Goal: Information Seeking & Learning: Learn about a topic

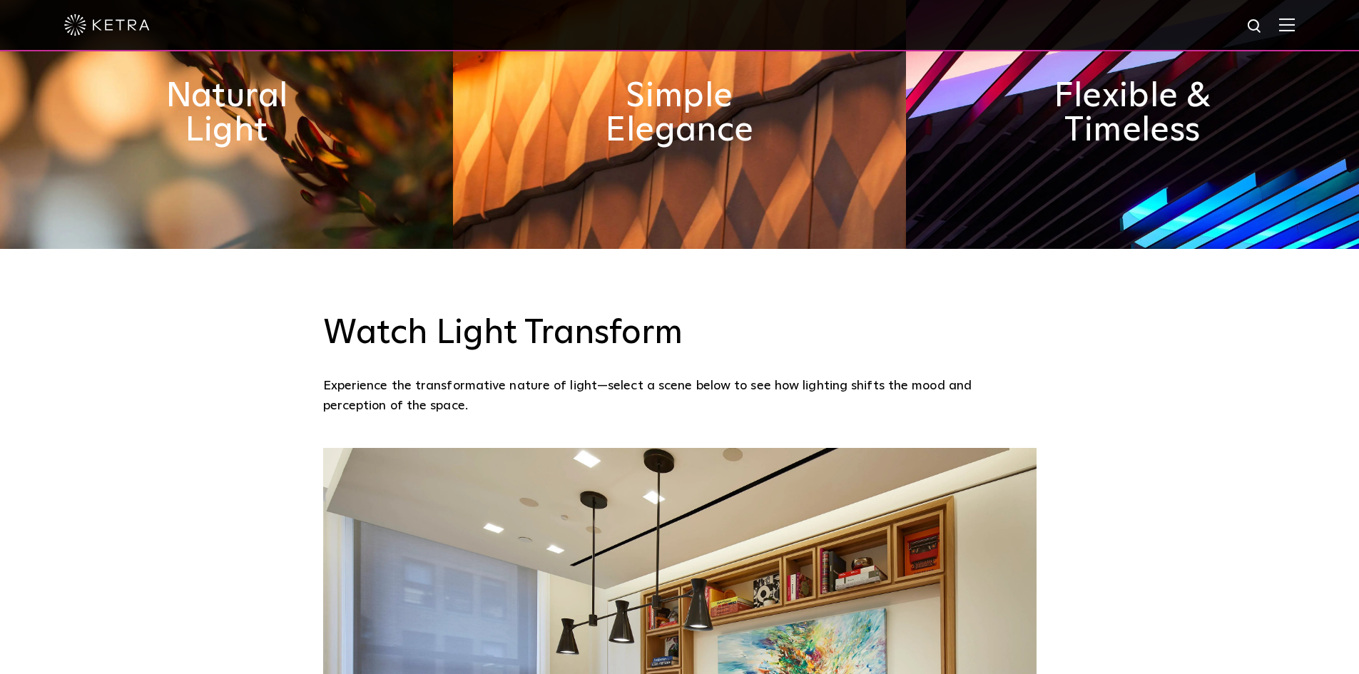
scroll to position [571, 0]
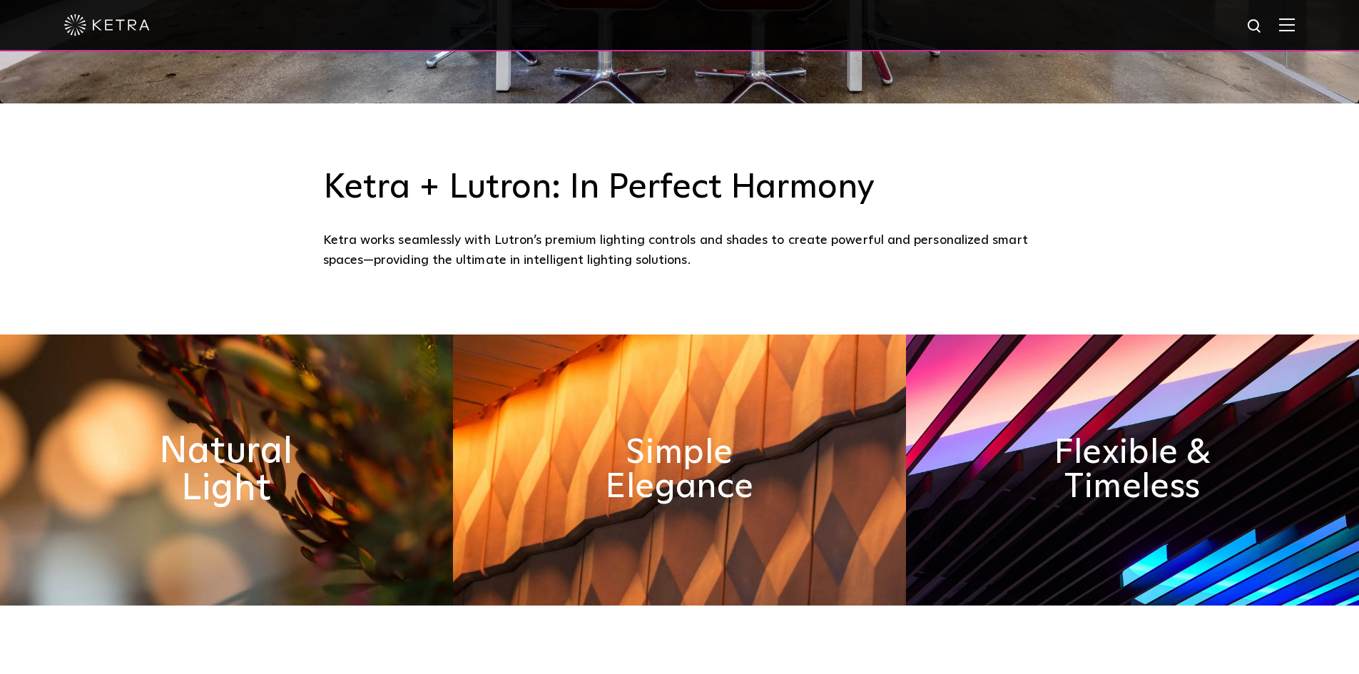
click at [306, 453] on h2 "Natural Light" at bounding box center [226, 470] width 233 height 75
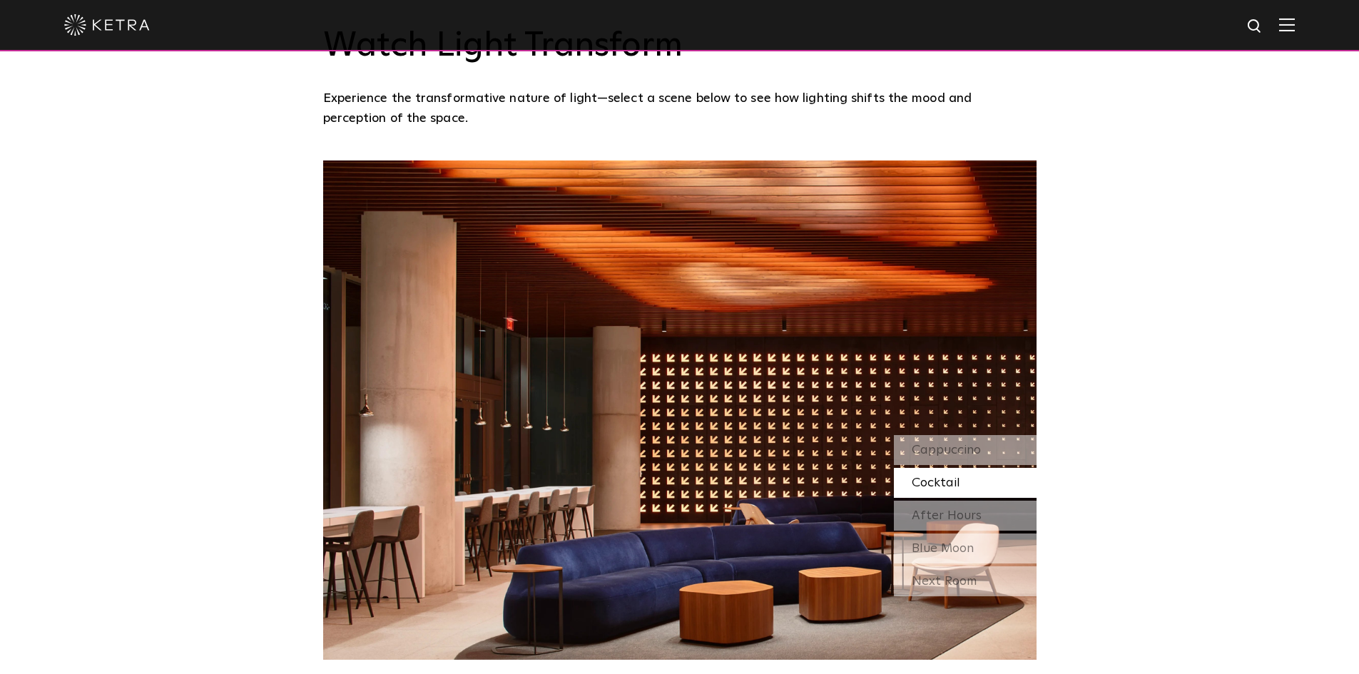
scroll to position [1356, 0]
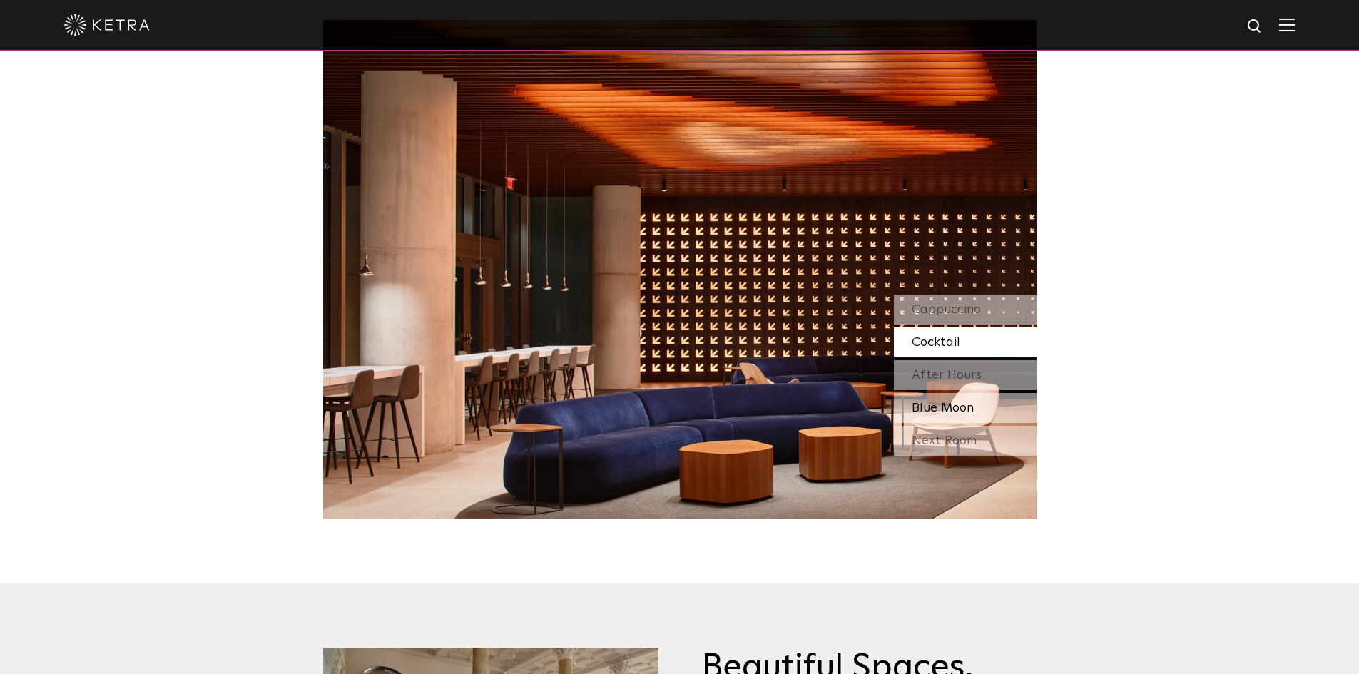
click at [915, 396] on div "Blue Moon" at bounding box center [965, 408] width 143 height 30
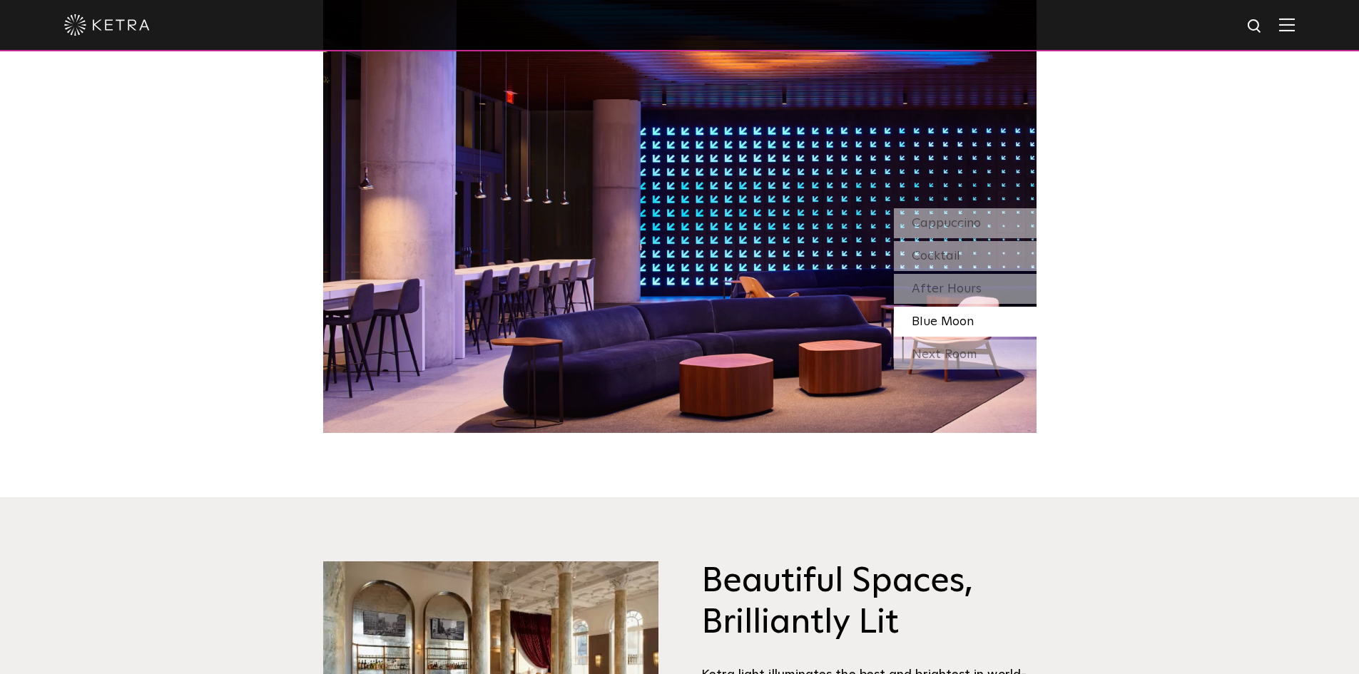
scroll to position [1713, 0]
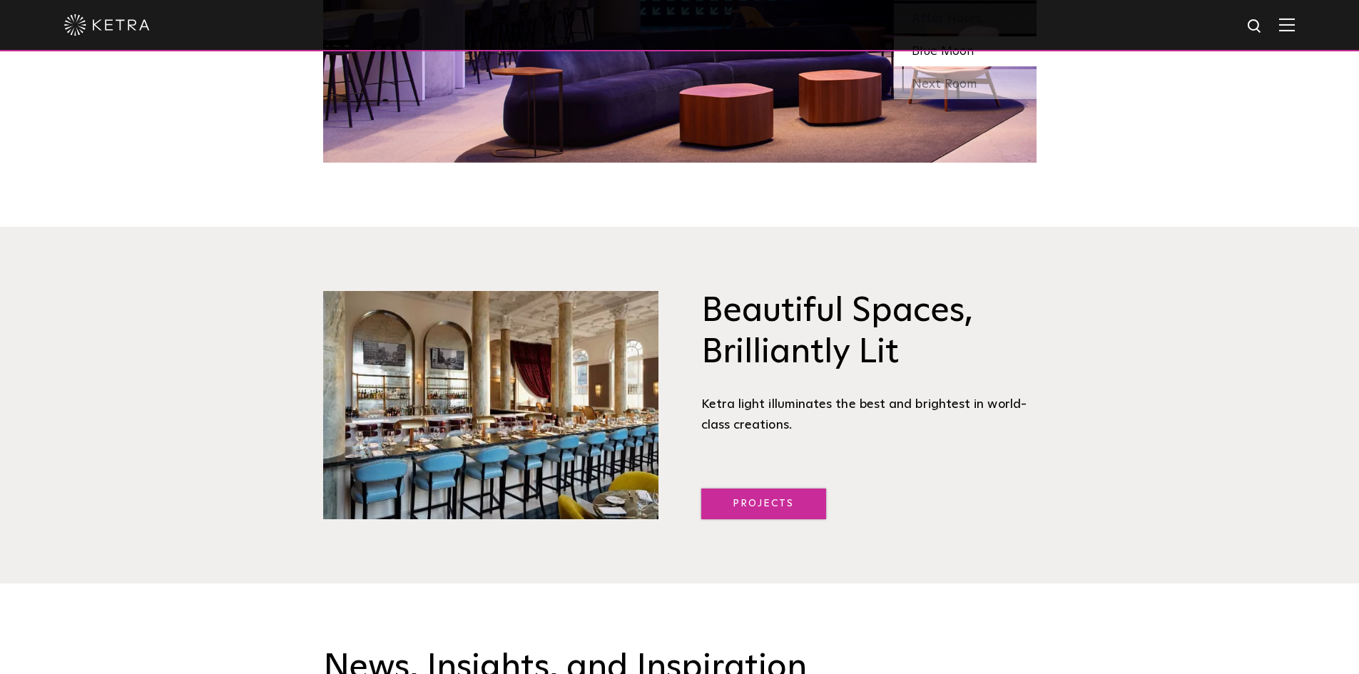
click at [722, 511] on link "Projects" at bounding box center [764, 504] width 125 height 31
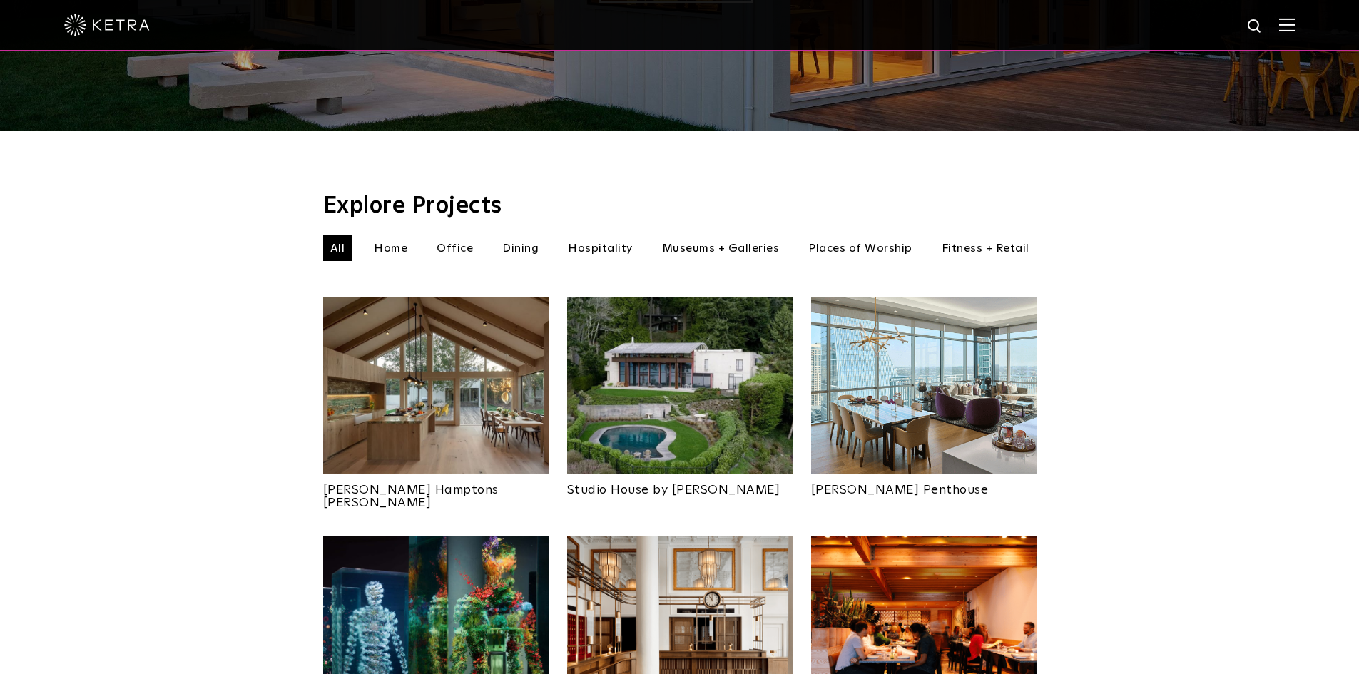
scroll to position [571, 0]
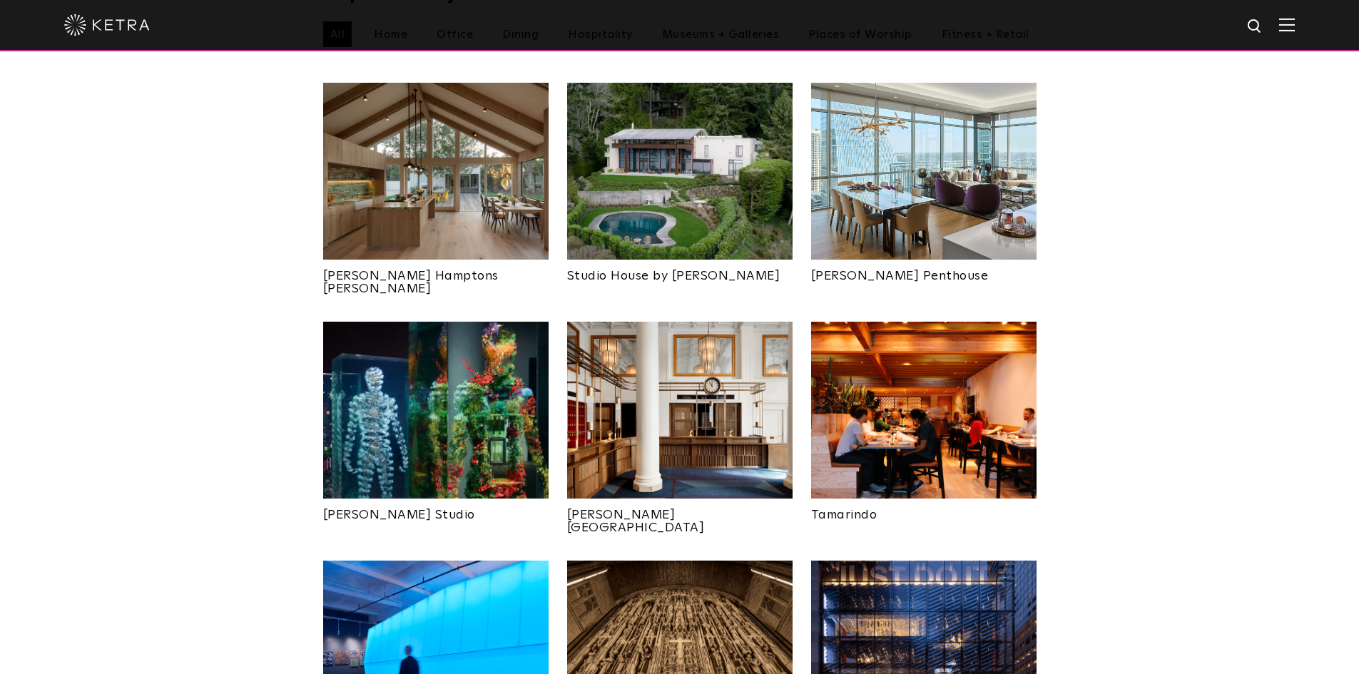
click at [460, 430] on img at bounding box center [436, 410] width 226 height 177
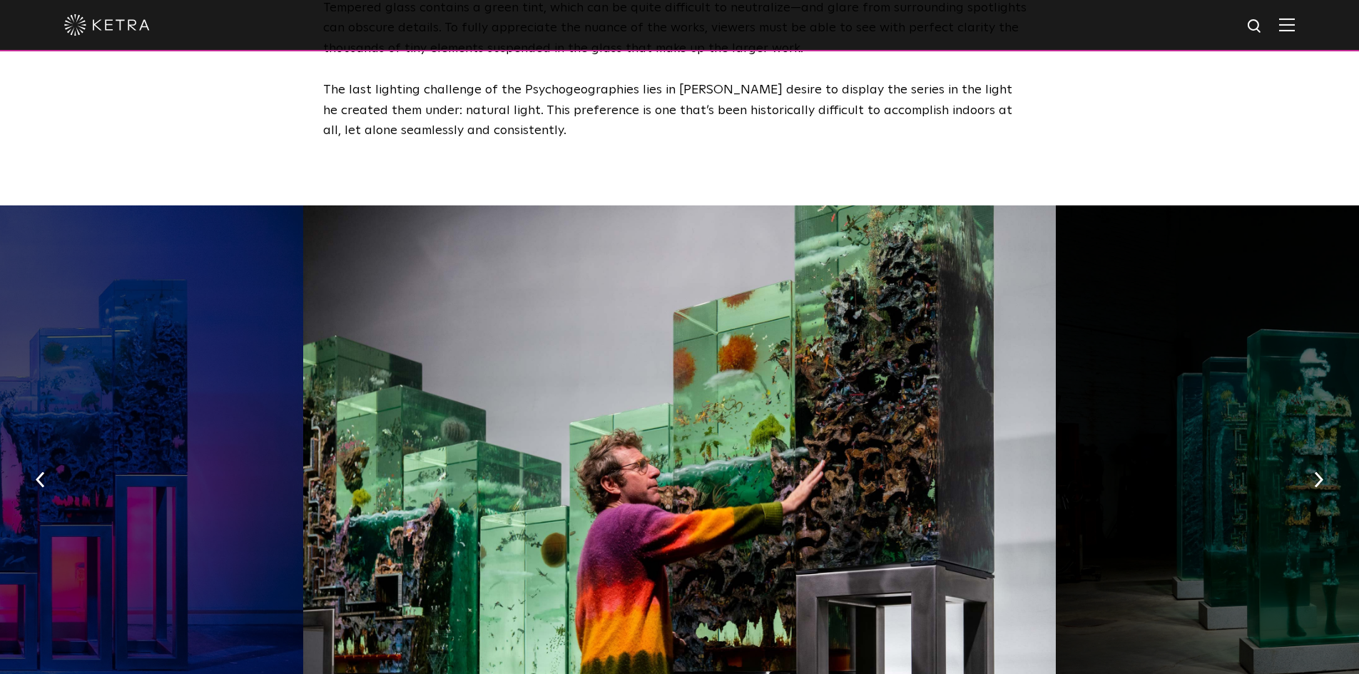
scroll to position [2070, 0]
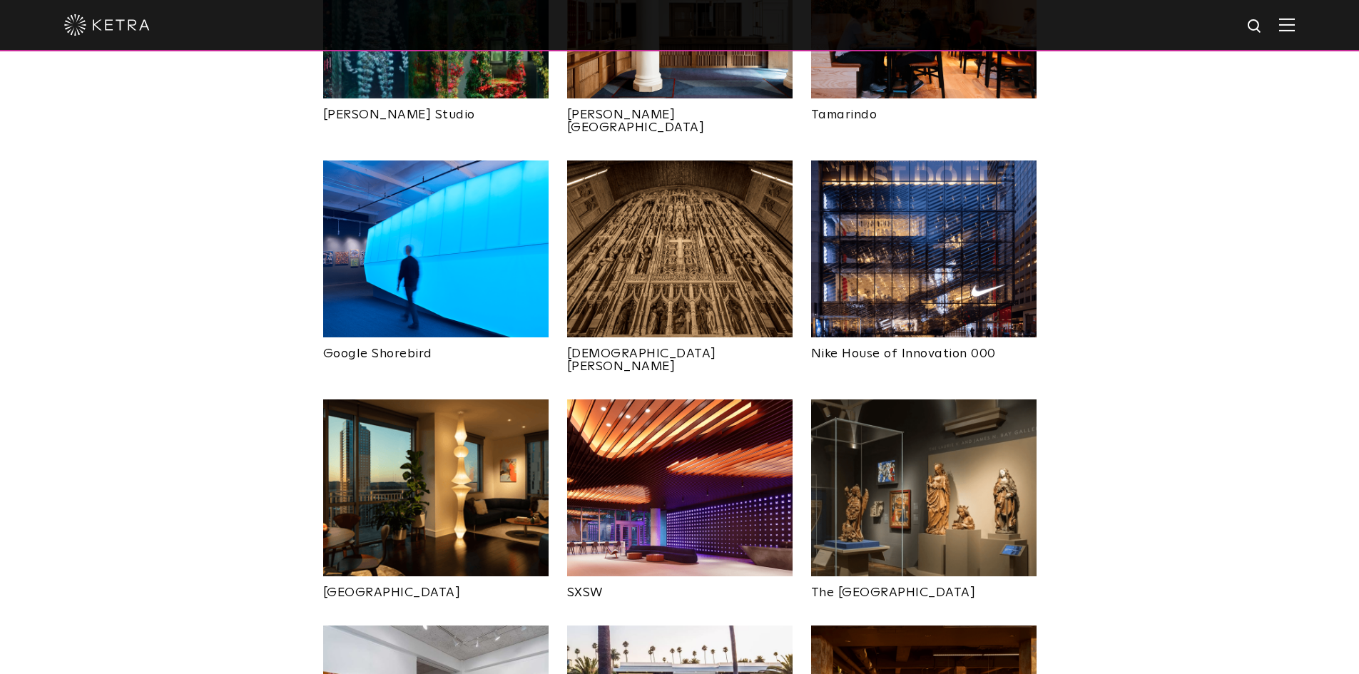
scroll to position [1070, 0]
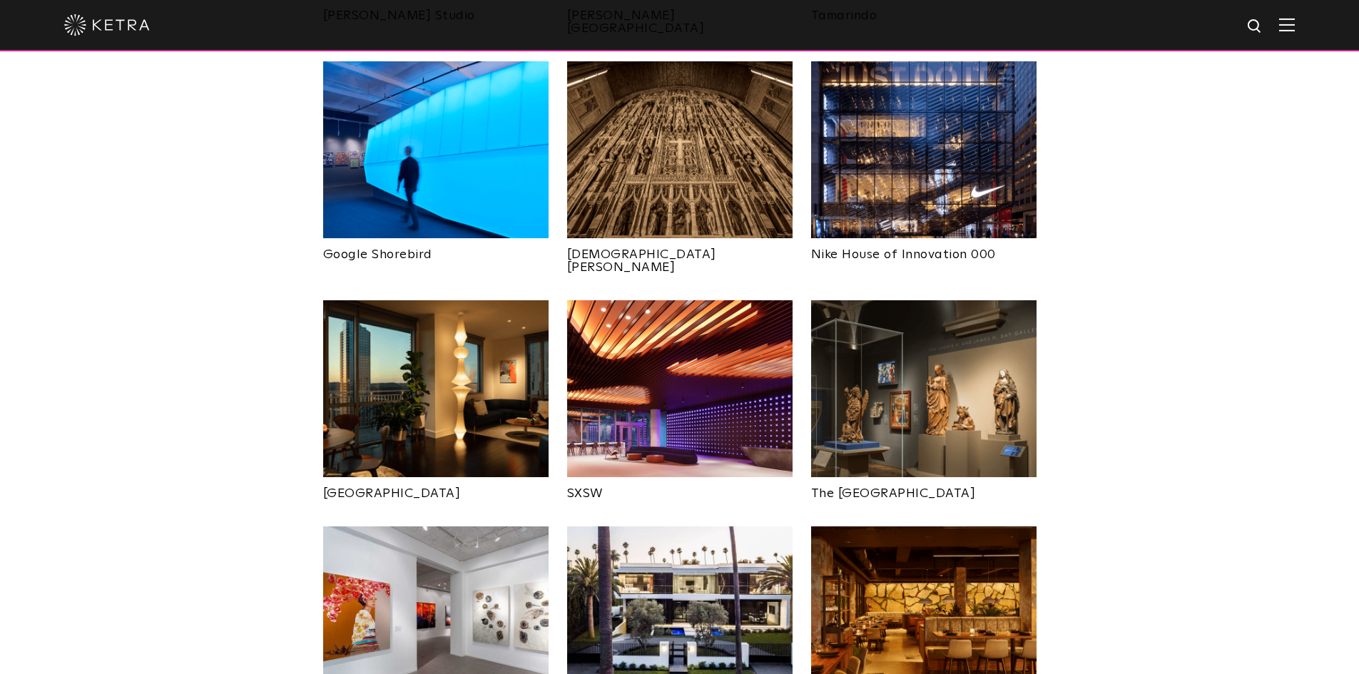
click at [869, 383] on img at bounding box center [924, 388] width 226 height 177
